Goal: Ask a question

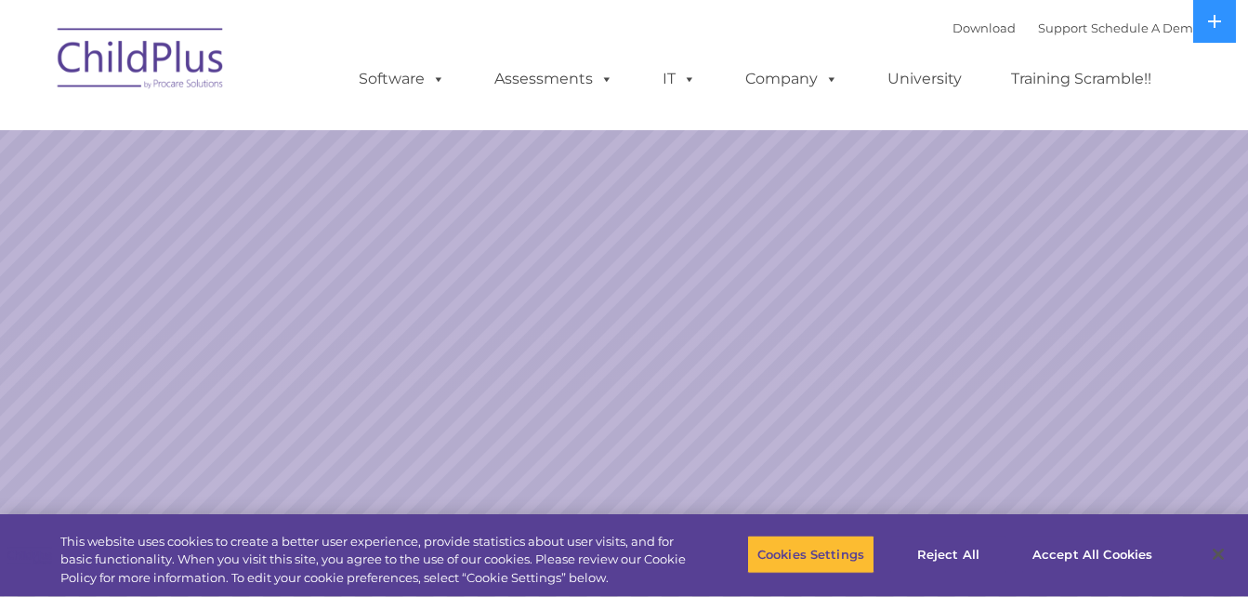
select select "MEDIUM"
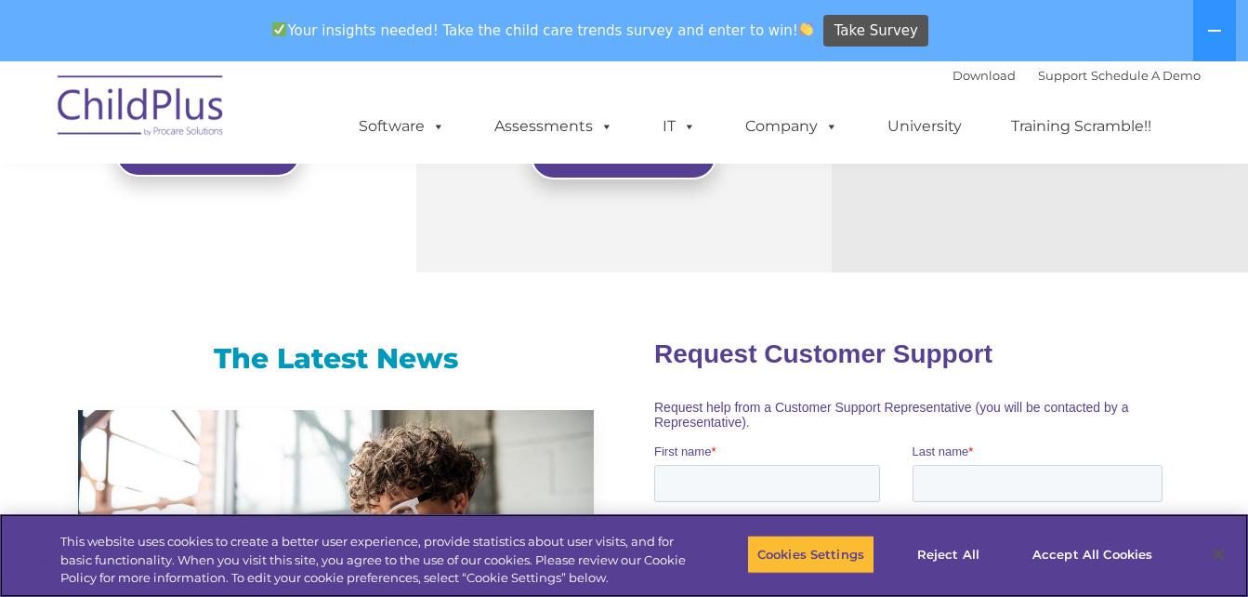
scroll to position [574, 0]
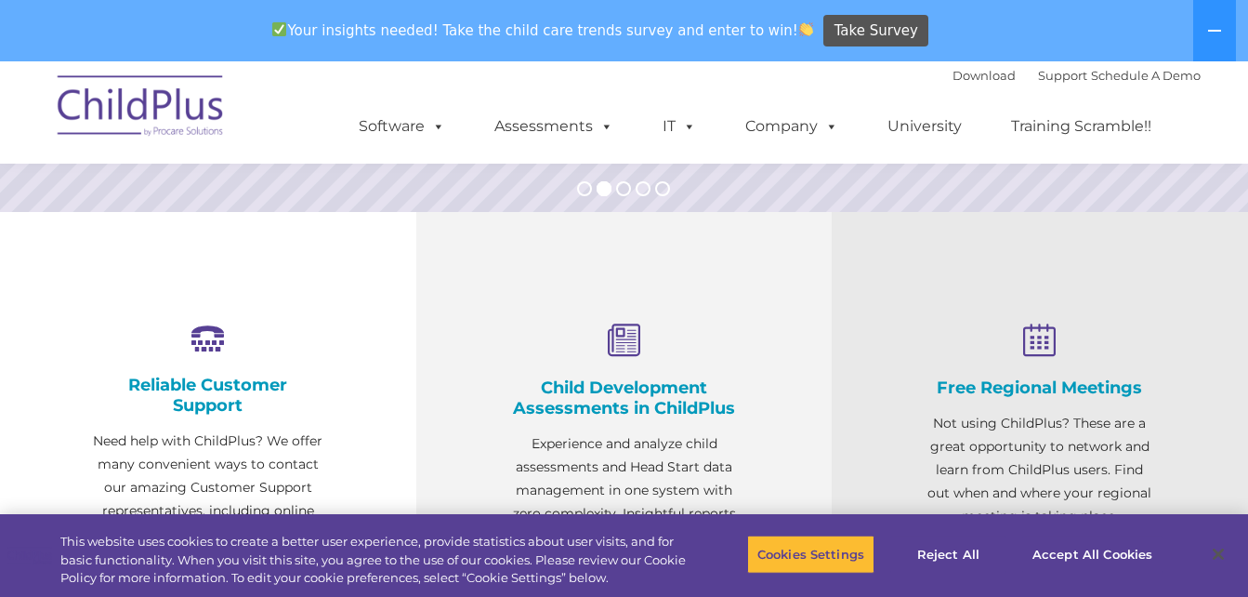
drag, startPoint x: 1250, startPoint y: 97, endPoint x: 1265, endPoint y: 56, distance: 43.5
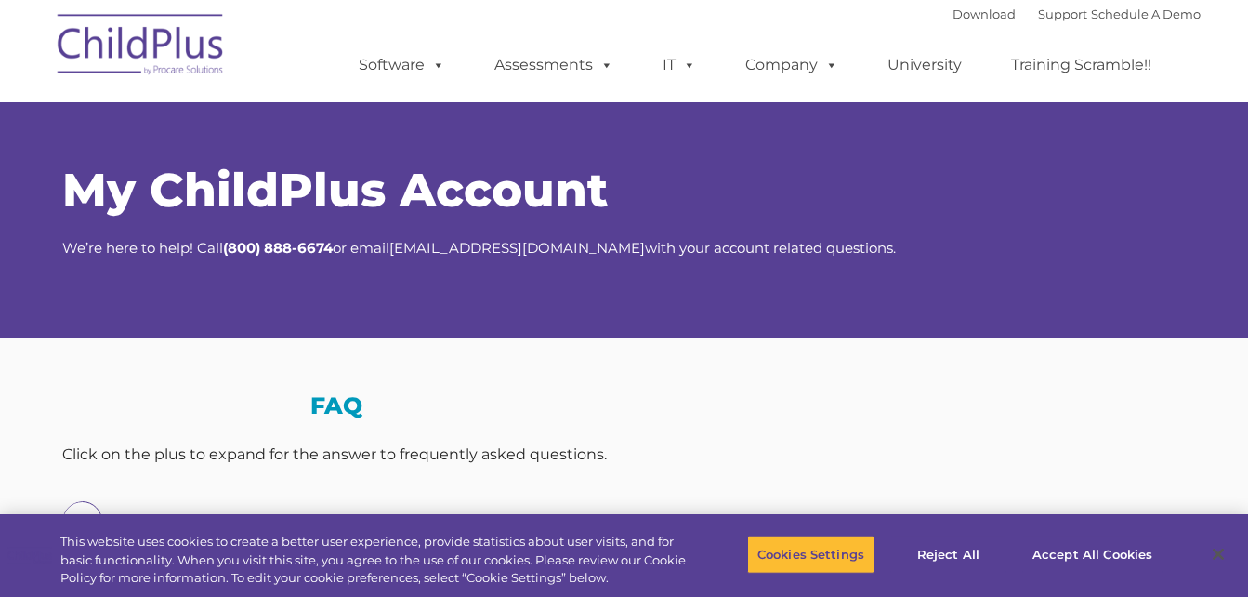
select select "MEDIUM"
